Goal: Use online tool/utility

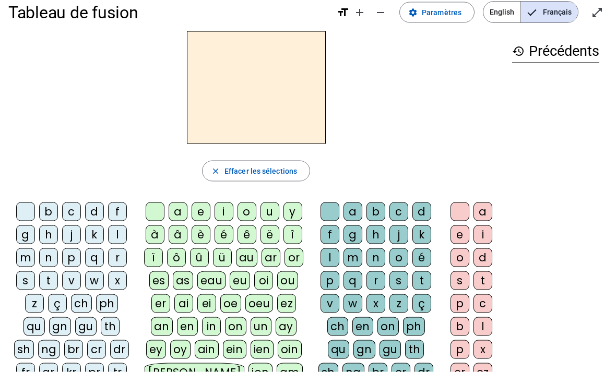
scroll to position [15, 0]
click at [49, 234] on div "h" at bounding box center [48, 234] width 19 height 19
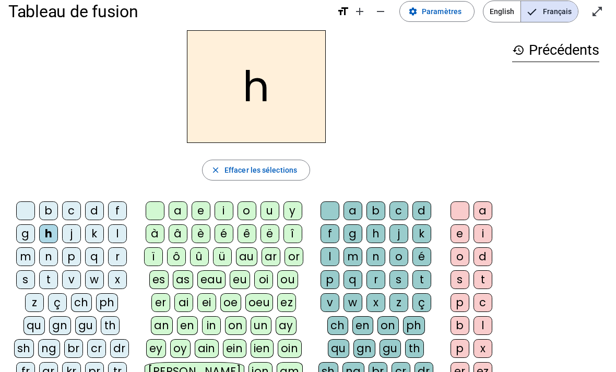
click at [249, 258] on div "au" at bounding box center [246, 256] width 21 height 19
click at [421, 283] on div "t" at bounding box center [421, 279] width 19 height 19
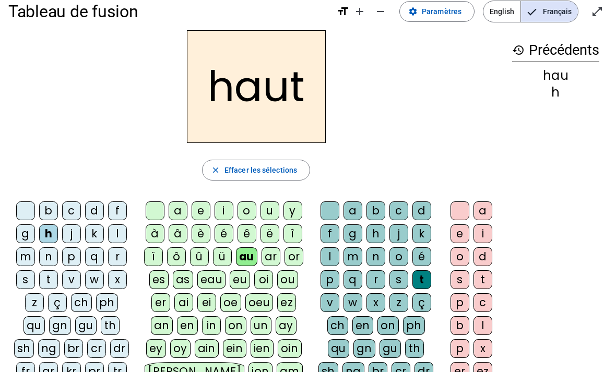
click at [27, 281] on div "s" at bounding box center [25, 279] width 19 height 19
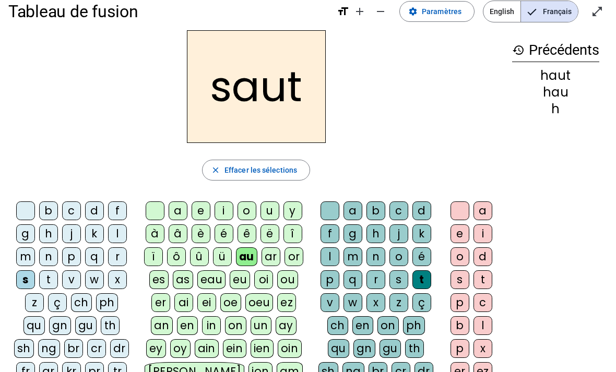
click at [120, 211] on div "f" at bounding box center [117, 210] width 19 height 19
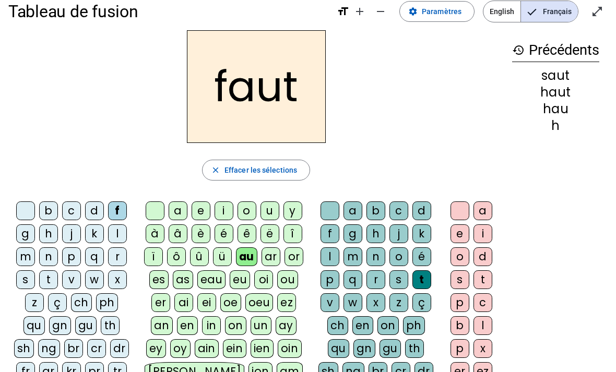
click at [458, 235] on div "e" at bounding box center [459, 233] width 19 height 19
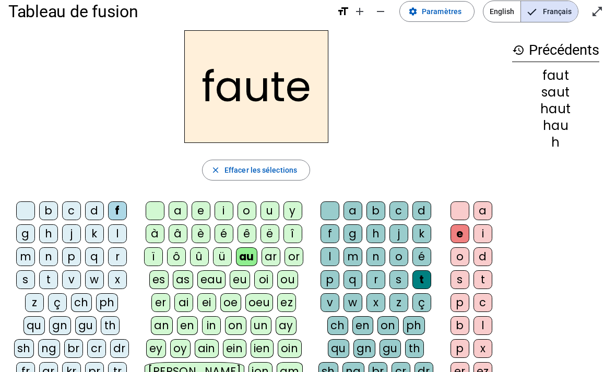
click at [26, 275] on div "s" at bounding box center [25, 279] width 19 height 19
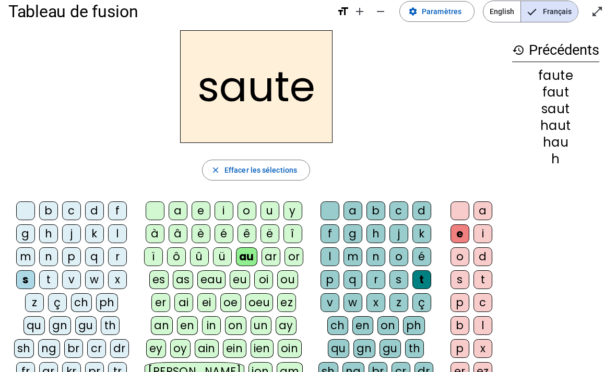
click at [45, 231] on div "h" at bounding box center [48, 233] width 19 height 19
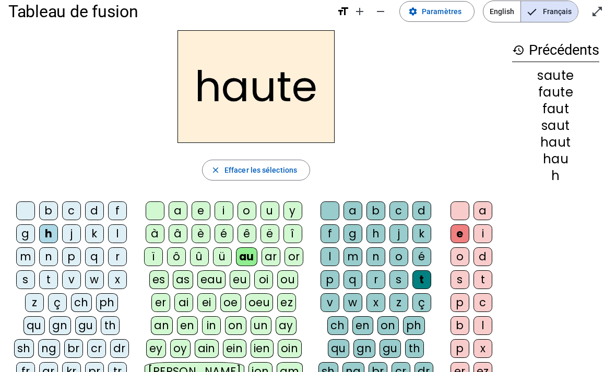
click at [123, 210] on div "f" at bounding box center [117, 210] width 19 height 19
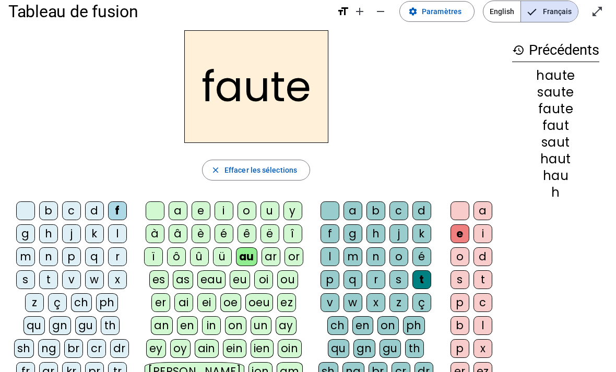
click at [376, 251] on div "n" at bounding box center [375, 256] width 19 height 19
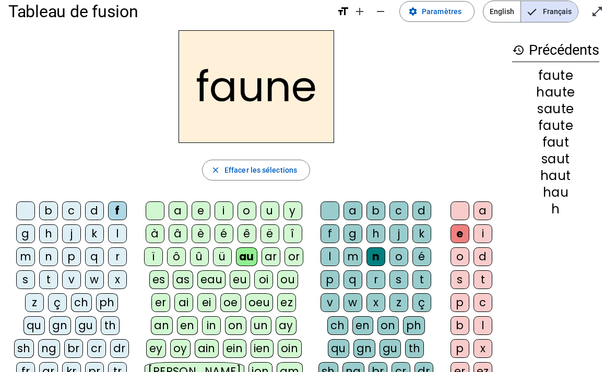
click at [224, 207] on div "i" at bounding box center [223, 210] width 19 height 19
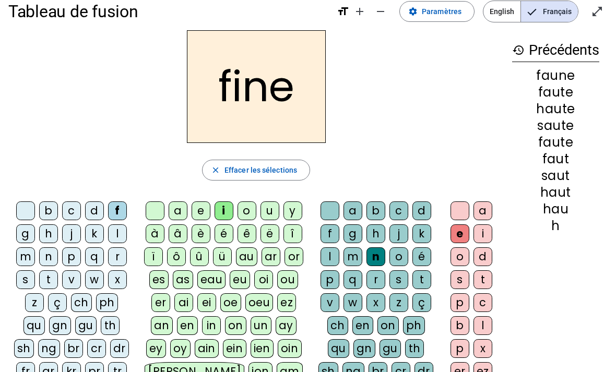
click at [331, 255] on div "l" at bounding box center [329, 256] width 19 height 19
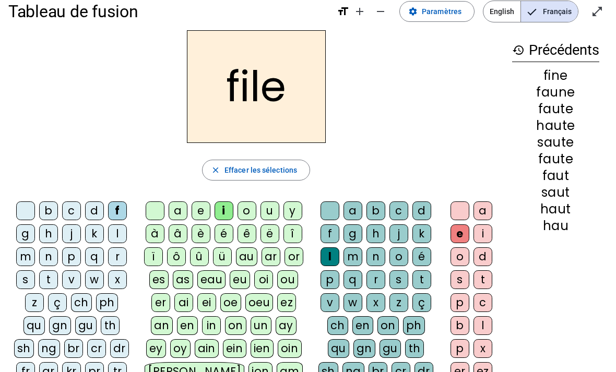
click at [52, 207] on div "b" at bounding box center [48, 210] width 19 height 19
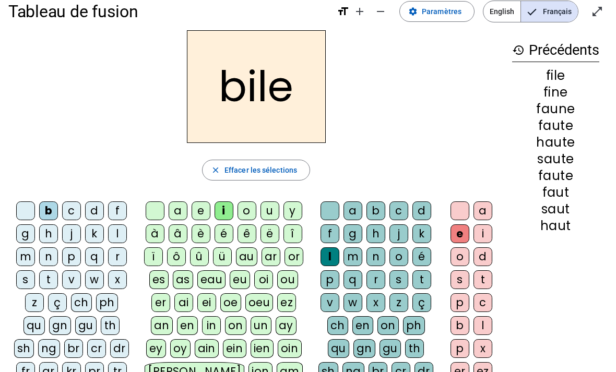
click at [399, 279] on div "s" at bounding box center [398, 279] width 19 height 19
